Goal: Task Accomplishment & Management: Manage account settings

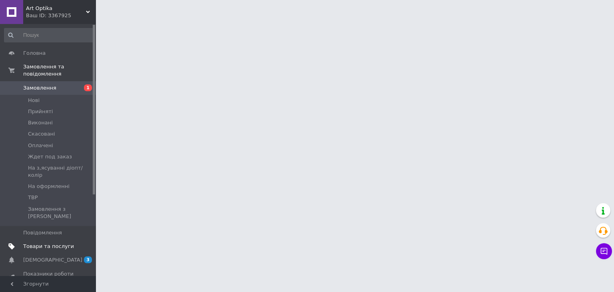
click at [57, 242] on span "Товари та послуги" at bounding box center [48, 245] width 51 height 7
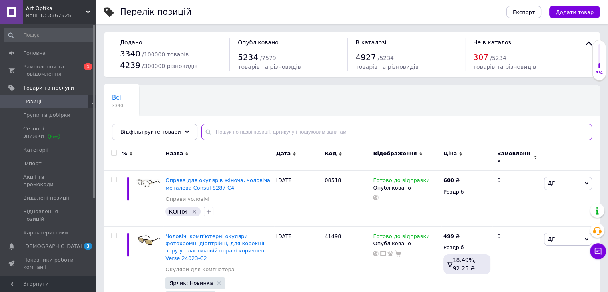
click at [232, 136] on input "text" at bounding box center [396, 132] width 390 height 16
paste input "41496"
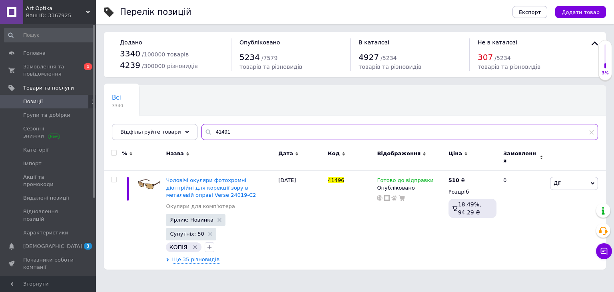
type input "41491"
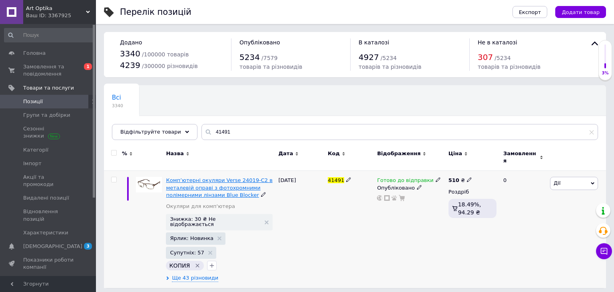
click at [216, 183] on span "Комп’ютерні окуляри Verse 24019-C2 в металевій оправі з фотохромними полімерним…" at bounding box center [219, 187] width 106 height 20
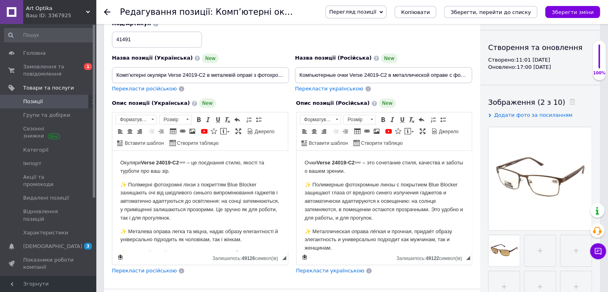
scroll to position [69, 0]
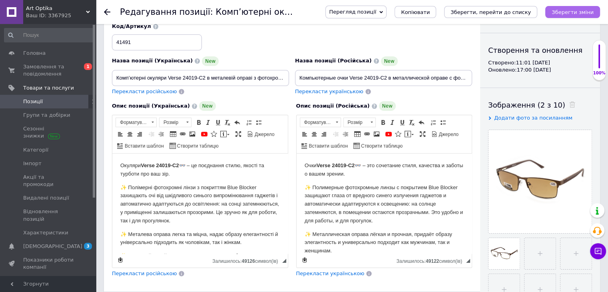
click at [581, 10] on icon "Зберегти зміни" at bounding box center [572, 12] width 42 height 6
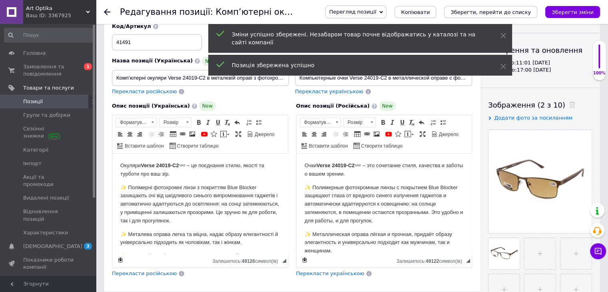
click at [105, 15] on icon at bounding box center [107, 12] width 6 height 6
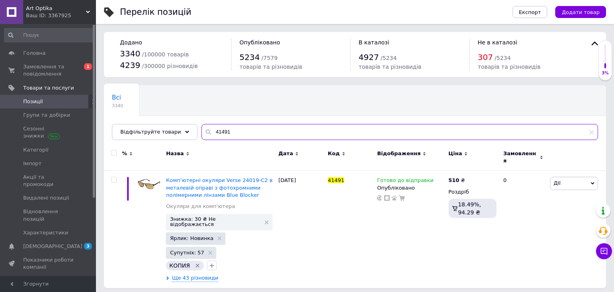
click at [234, 135] on input "41491" at bounding box center [399, 132] width 396 height 16
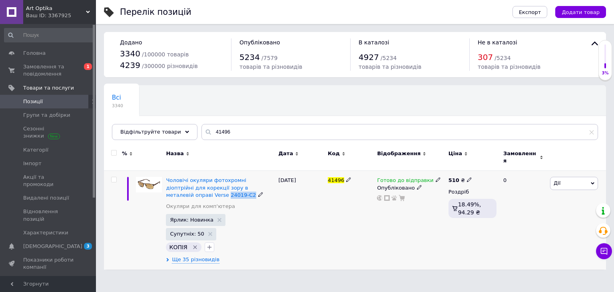
drag, startPoint x: 164, startPoint y: 191, endPoint x: 190, endPoint y: 194, distance: 26.5
click at [190, 194] on div "Чоловічі окуляри фотохромні діоптрійні для корекції зору в металевій оправі Ver…" at bounding box center [220, 220] width 112 height 99
copy div "24019-C2"
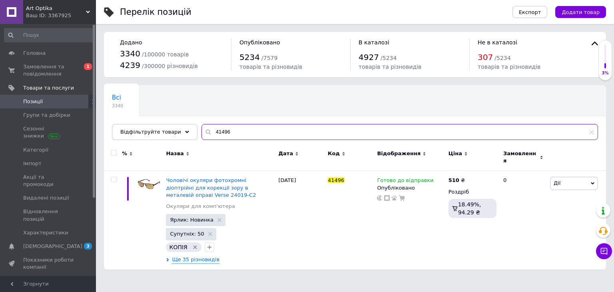
click at [210, 135] on input "41496" at bounding box center [399, 132] width 396 height 16
paste input "24019-C2"
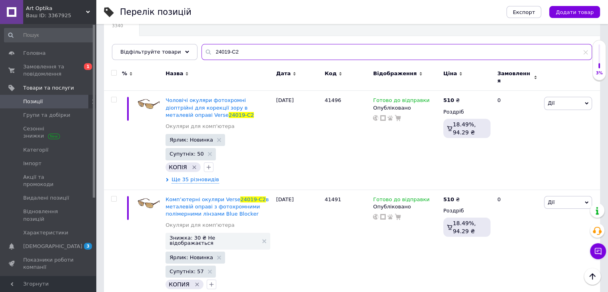
scroll to position [80, 0]
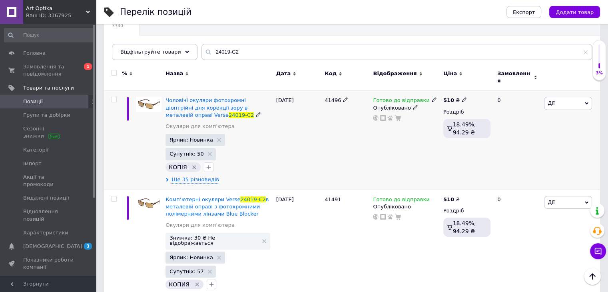
click at [583, 97] on span "Дії" at bounding box center [568, 103] width 48 height 13
click at [537, 228] on li "Видалити" at bounding box center [538, 230] width 106 height 11
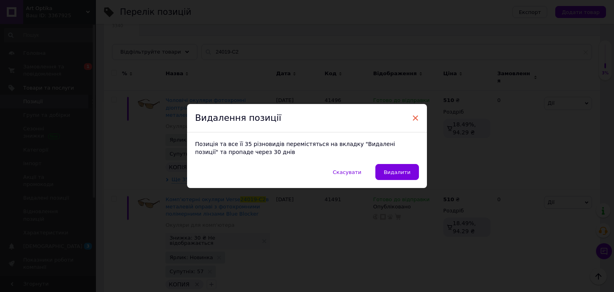
click at [411, 118] on span "×" at bounding box center [414, 118] width 7 height 14
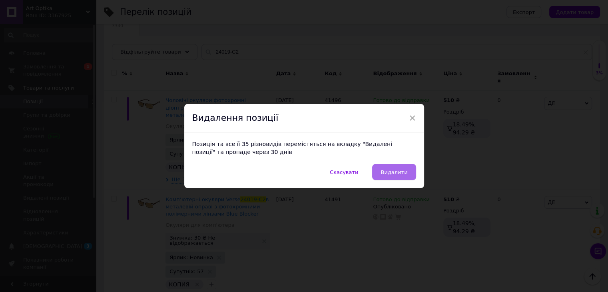
click at [395, 177] on button "Видалити" at bounding box center [394, 172] width 44 height 16
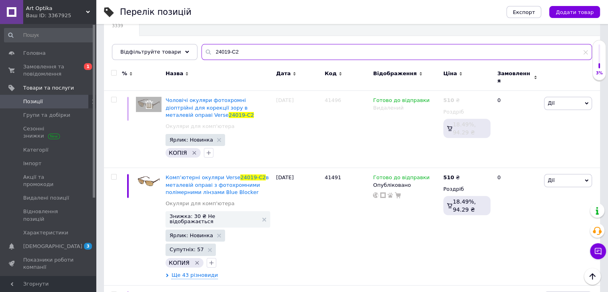
click at [243, 55] on input "24019-C2" at bounding box center [396, 52] width 390 height 16
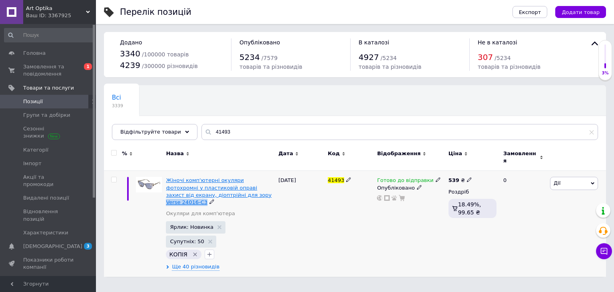
drag, startPoint x: 244, startPoint y: 188, endPoint x: 213, endPoint y: 189, distance: 31.6
click at [213, 191] on div "Жіночі комп'ютерні окуляри фотохромні у пластиковій оправі захист від екрану, д…" at bounding box center [220, 191] width 108 height 29
copy div "Verse 24016-C3"
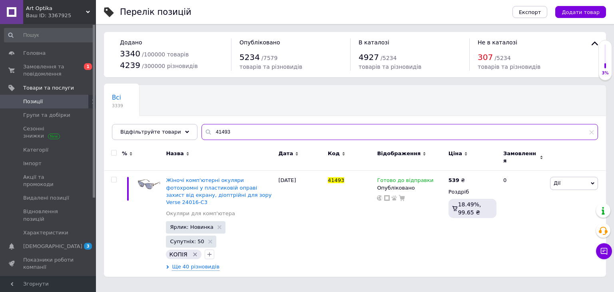
click at [224, 129] on input "41493" at bounding box center [399, 132] width 396 height 16
paste input "Verse 24016-C"
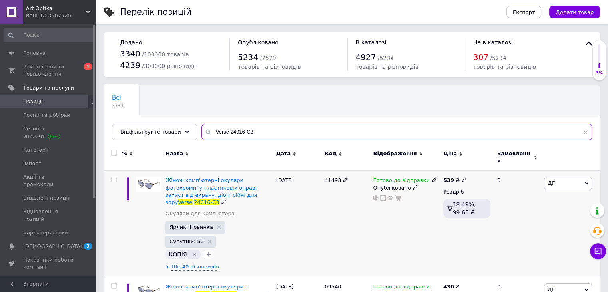
scroll to position [51, 0]
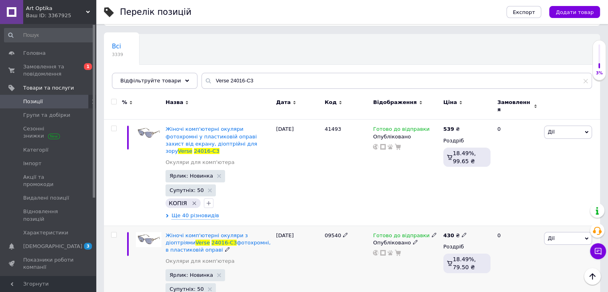
click at [571, 232] on span "Дії" at bounding box center [568, 238] width 48 height 13
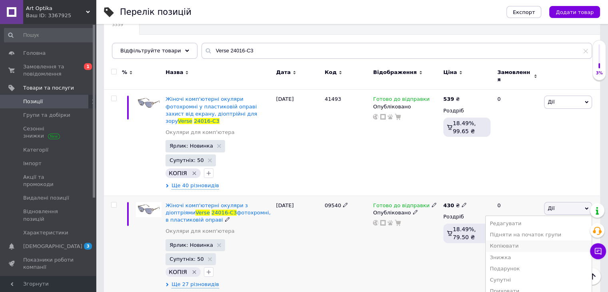
scroll to position [107, 0]
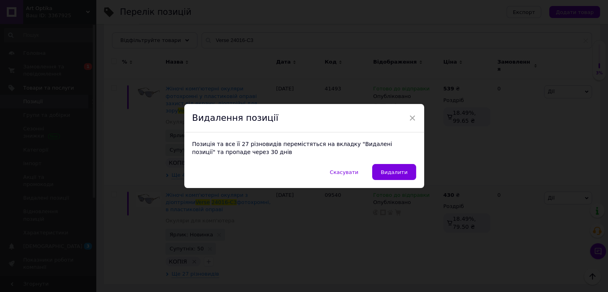
scroll to position [51, 0]
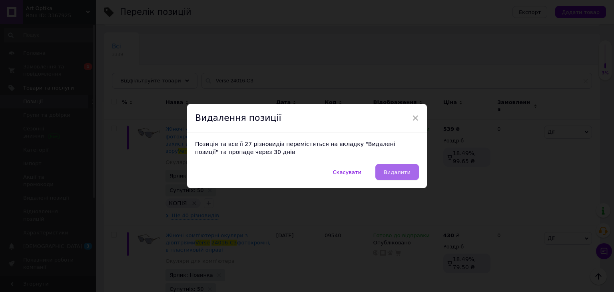
click at [407, 170] on span "Видалити" at bounding box center [396, 172] width 27 height 6
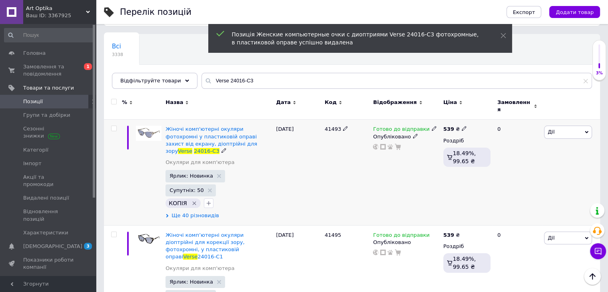
scroll to position [51, 0]
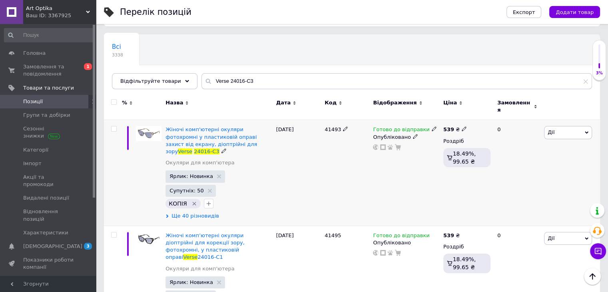
click at [185, 212] on span "Ще 40 різновидів" at bounding box center [195, 215] width 48 height 7
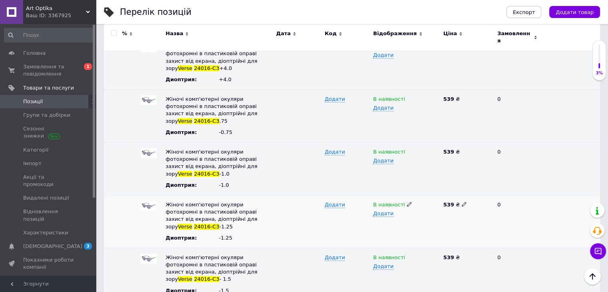
scroll to position [770, 0]
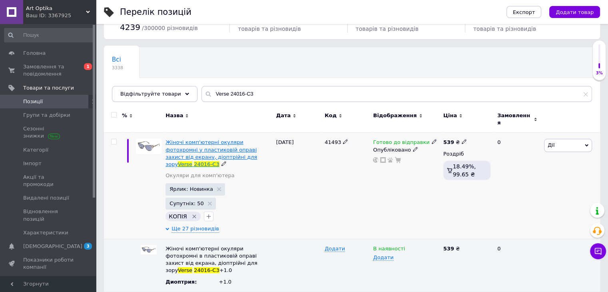
scroll to position [0, 0]
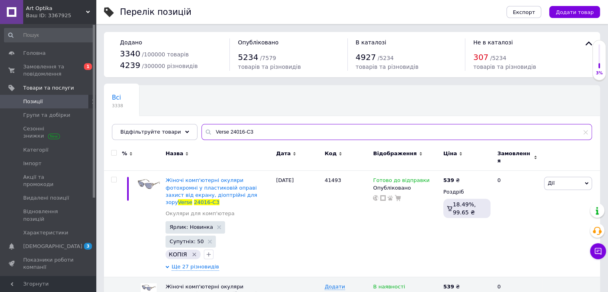
click at [266, 133] on input "Verse 24016-C3" at bounding box center [396, 132] width 390 height 16
paste input "Consul 8224"
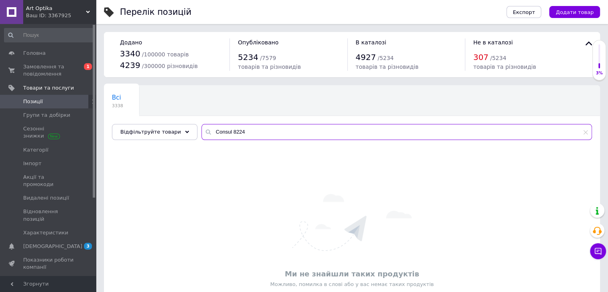
drag, startPoint x: 221, startPoint y: 134, endPoint x: 249, endPoint y: 133, distance: 28.4
click at [249, 133] on input "Consul 8224" at bounding box center [396, 132] width 390 height 16
drag, startPoint x: 247, startPoint y: 133, endPoint x: 260, endPoint y: 135, distance: 12.9
click at [260, 135] on input "Consul 8224" at bounding box center [396, 132] width 390 height 16
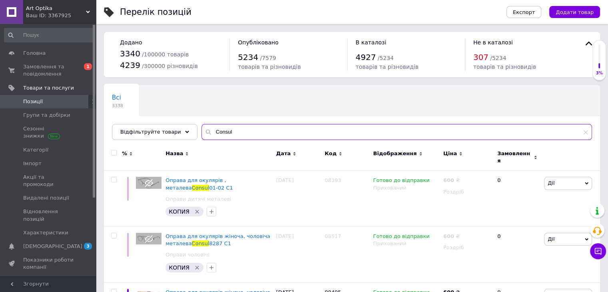
click at [268, 126] on input "Consul" at bounding box center [396, 132] width 390 height 16
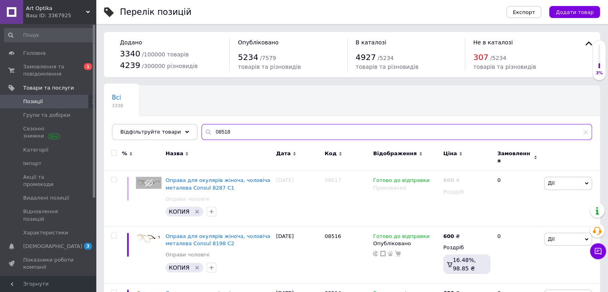
click at [259, 125] on input "08518" at bounding box center [396, 132] width 390 height 16
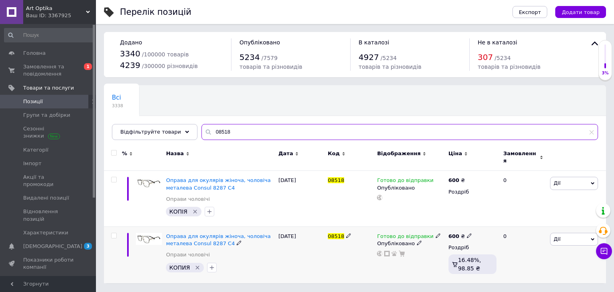
type input "08518"
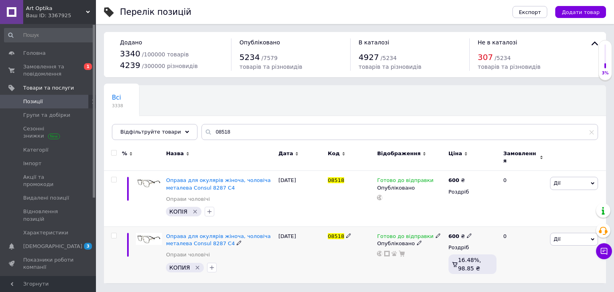
click at [300, 268] on div "[DATE]" at bounding box center [300, 254] width 49 height 56
click at [585, 177] on span "Дії" at bounding box center [574, 183] width 48 height 13
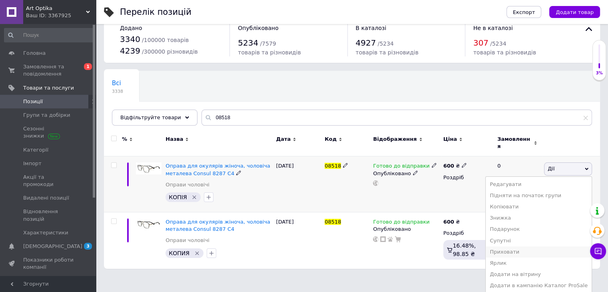
scroll to position [22, 0]
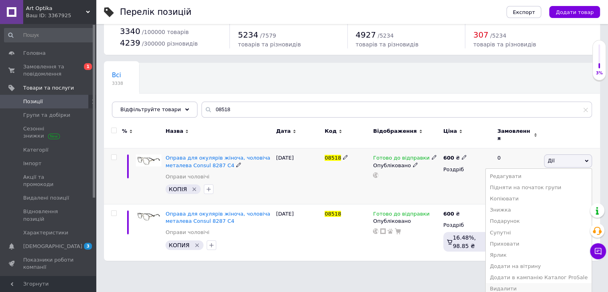
click at [542, 283] on li "Видалити" at bounding box center [538, 288] width 106 height 11
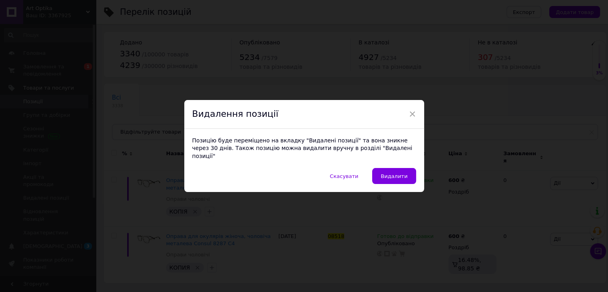
scroll to position [0, 0]
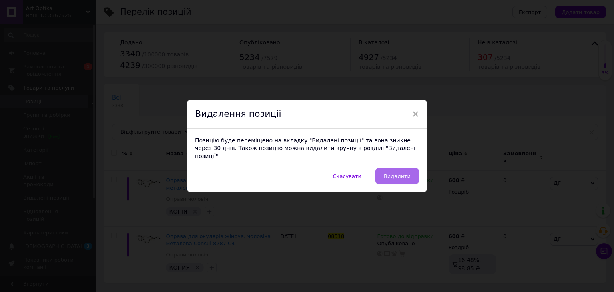
click at [393, 173] on span "Видалити" at bounding box center [396, 176] width 27 height 6
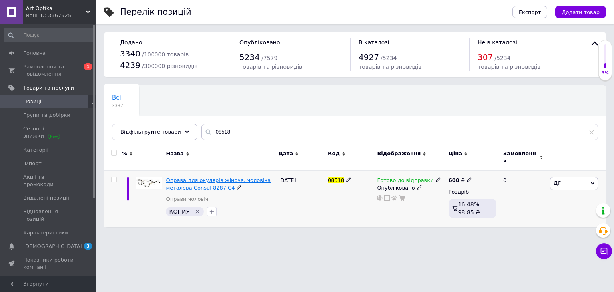
click at [212, 183] on span "Оправа для окулярів жіноча, чоловіча металева Consul 8287 C4" at bounding box center [218, 183] width 105 height 13
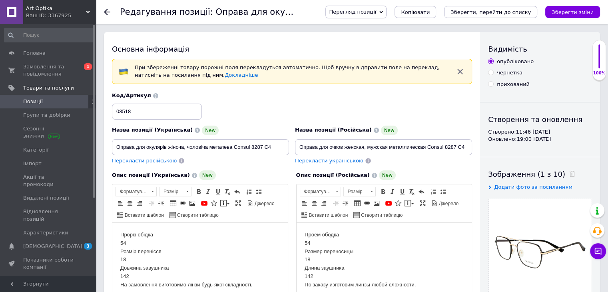
click at [101, 10] on div "Редагування позиції: Оправа для окулярів жіноча, чоловіча металева Consul 8287 …" at bounding box center [352, 12] width 512 height 24
click at [107, 12] on icon at bounding box center [107, 12] width 6 height 6
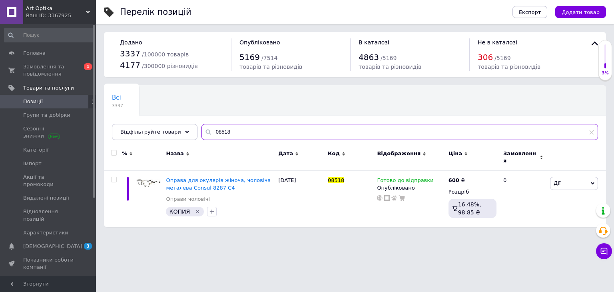
click at [241, 130] on input "08518" at bounding box center [399, 132] width 396 height 16
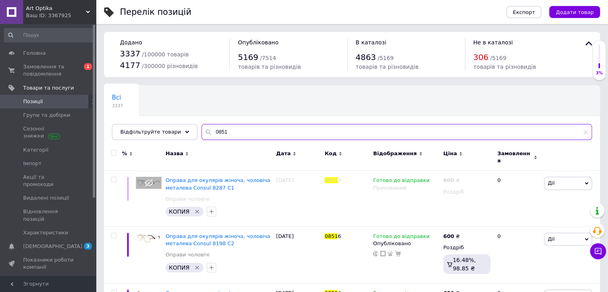
click at [255, 132] on input "0851" at bounding box center [396, 132] width 390 height 16
click at [255, 131] on input "0851" at bounding box center [396, 132] width 390 height 16
paste input "компьютерные"
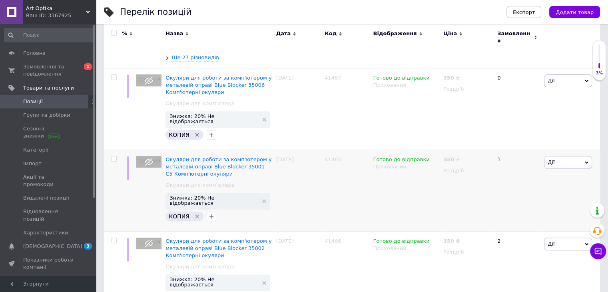
scroll to position [280, 0]
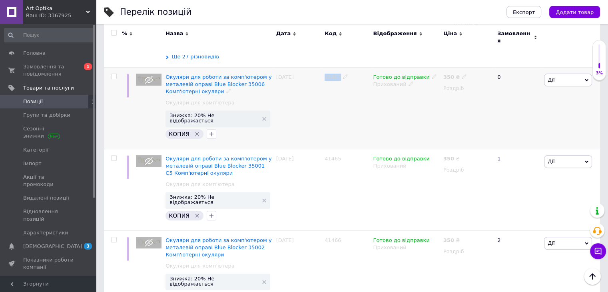
drag, startPoint x: 324, startPoint y: 58, endPoint x: 338, endPoint y: 61, distance: 14.7
click at [338, 67] on div "41467" at bounding box center [346, 107] width 48 height 81
drag, startPoint x: 321, startPoint y: 132, endPoint x: 338, endPoint y: 138, distance: 18.1
click at [338, 149] on div "Окуляри для роботи за комп'ютером у металевій оправі Blue Bloсker 35001 С5 Комп…" at bounding box center [352, 189] width 496 height 81
copy div "41465"
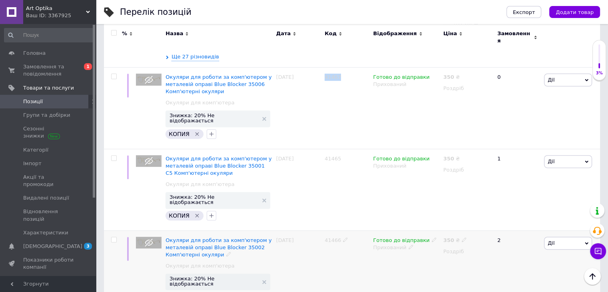
drag, startPoint x: 321, startPoint y: 214, endPoint x: 339, endPoint y: 215, distance: 18.4
click at [339, 230] on div "Окуляри для роботи за комп'ютером у металевій оправі Blue Bloсker 35002 Комп'ют…" at bounding box center [352, 270] width 496 height 81
copy div "41466"
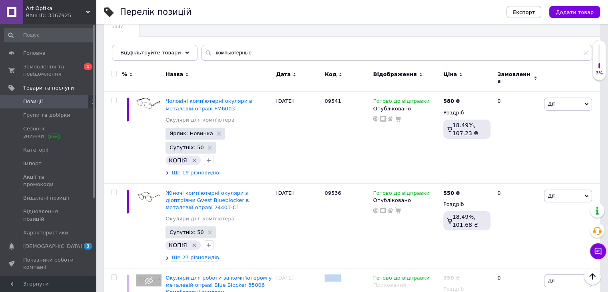
scroll to position [0, 0]
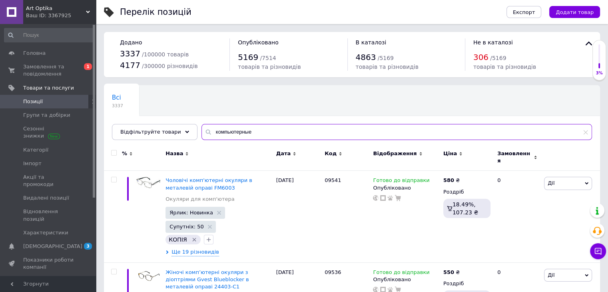
click at [255, 128] on input "компьютерные" at bounding box center [396, 132] width 390 height 16
paste input "одительские"
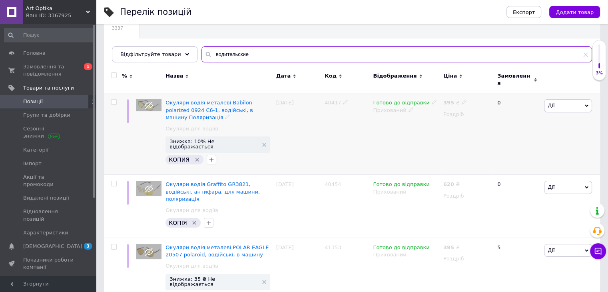
scroll to position [80, 0]
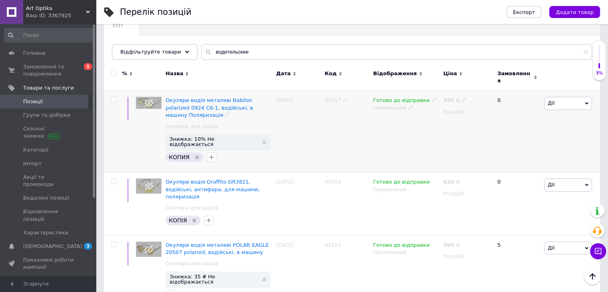
drag, startPoint x: 320, startPoint y: 94, endPoint x: 340, endPoint y: 98, distance: 20.4
click at [340, 98] on div "Окуляри водія металеві Babilon polarized 0924 C6-1, водійські, в машину Поляриз…" at bounding box center [352, 131] width 496 height 81
copy div "40417"
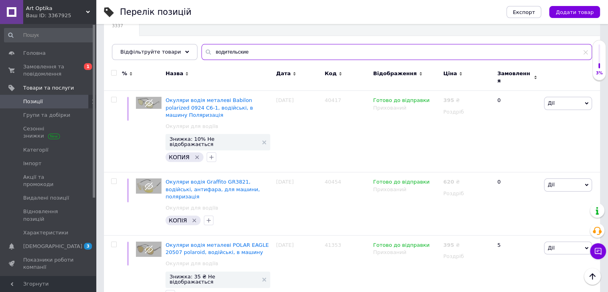
click at [249, 48] on input "водительские" at bounding box center [396, 52] width 390 height 16
paste input "отовые очки"
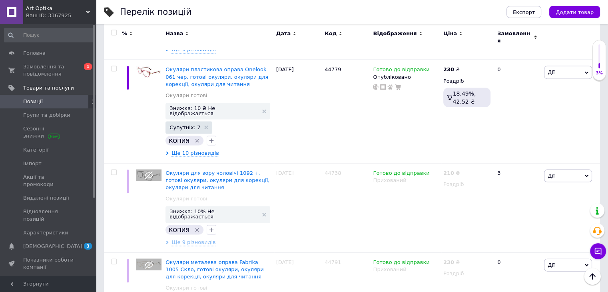
scroll to position [4754, 0]
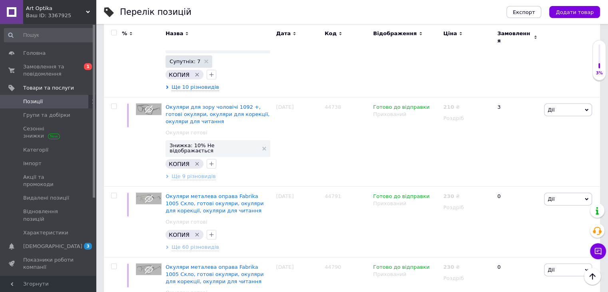
drag, startPoint x: 320, startPoint y: 77, endPoint x: 345, endPoint y: 83, distance: 26.1
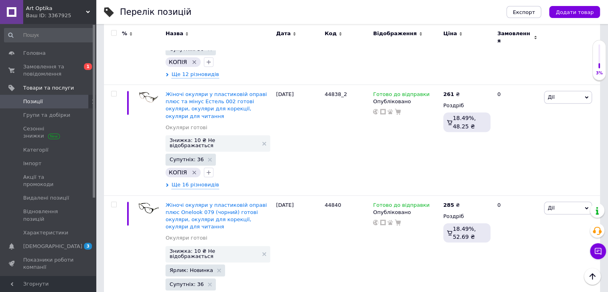
scroll to position [6871, 0]
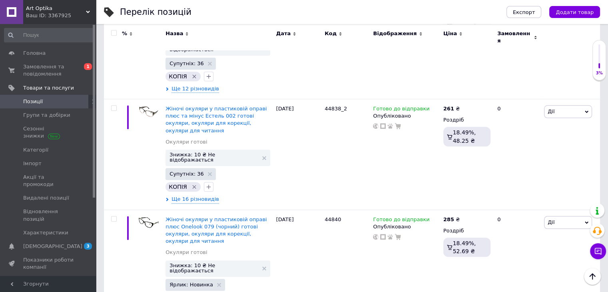
drag, startPoint x: 321, startPoint y: 107, endPoint x: 339, endPoint y: 109, distance: 17.7
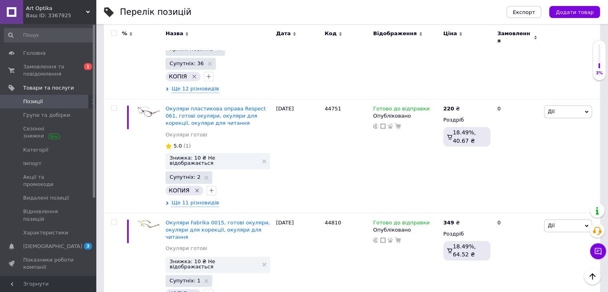
scroll to position [7270, 0]
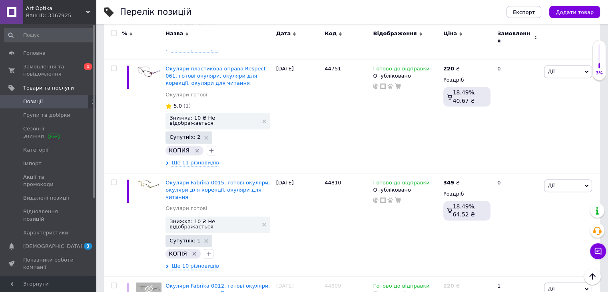
drag, startPoint x: 325, startPoint y: 197, endPoint x: 340, endPoint y: 200, distance: 15.0
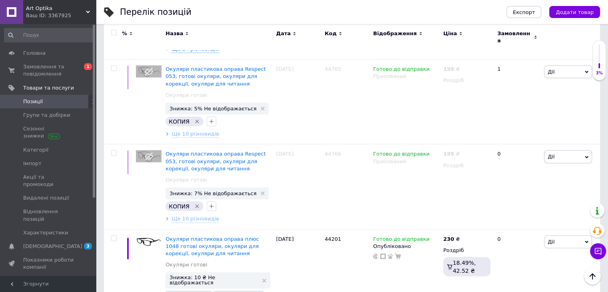
scroll to position [7750, 0]
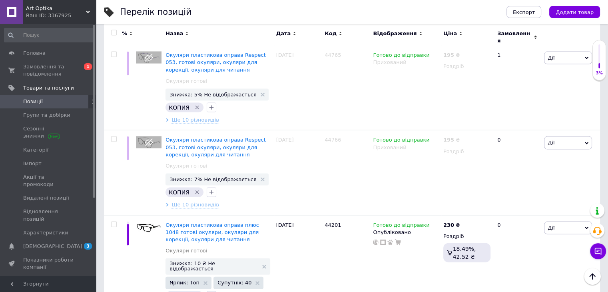
drag, startPoint x: 322, startPoint y: 93, endPoint x: 337, endPoint y: 95, distance: 14.9
copy span "44719"
drag, startPoint x: 323, startPoint y: 161, endPoint x: 338, endPoint y: 165, distance: 15.7
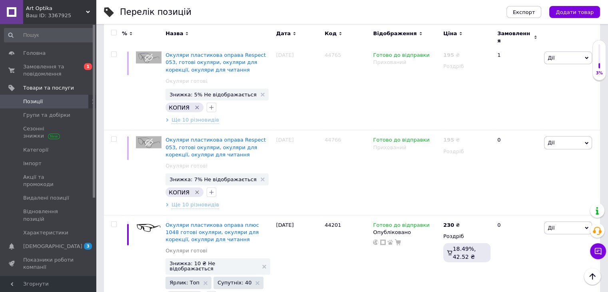
copy span "44717"
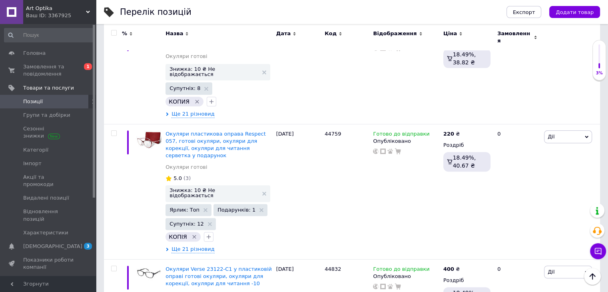
scroll to position [0, 0]
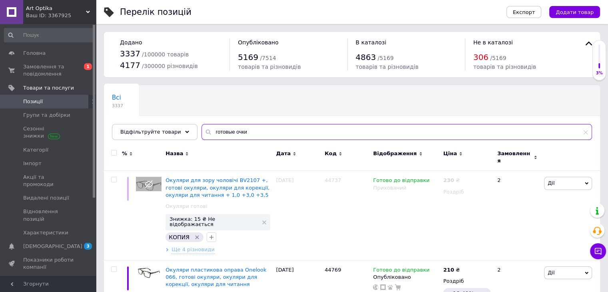
click at [251, 129] on input "готовые очки" at bounding box center [396, 132] width 390 height 16
paste input "фотохромн"
type input "фотохромные очки"
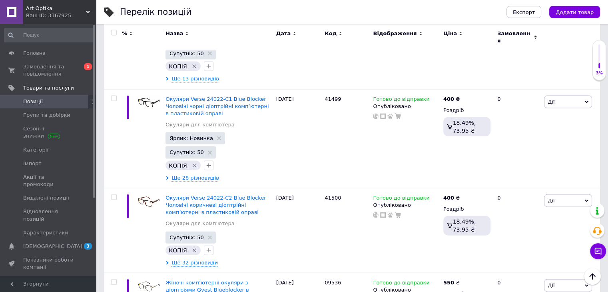
scroll to position [4671, 0]
